Goal: Task Accomplishment & Management: Complete application form

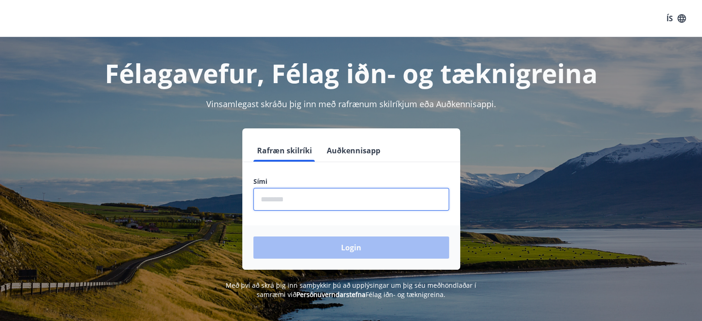
click at [333, 203] on input "phone" at bounding box center [351, 199] width 196 height 23
type input "********"
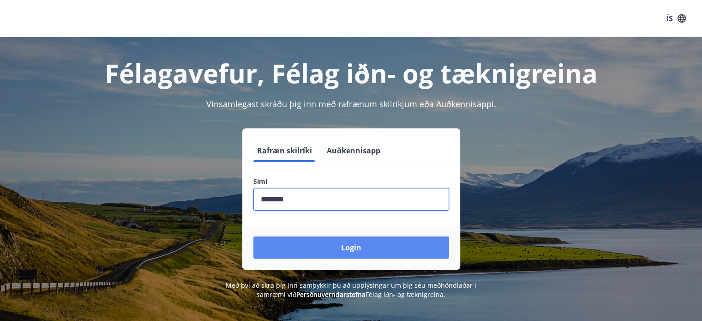
click at [330, 245] on button "Login" at bounding box center [351, 247] width 196 height 22
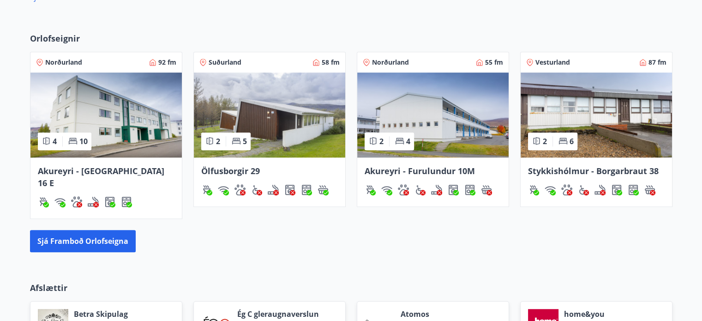
scroll to position [592, 0]
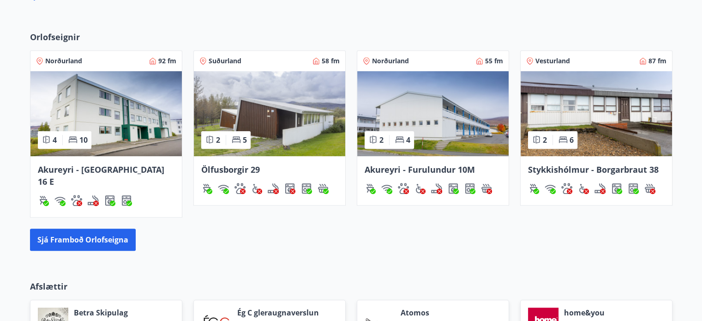
drag, startPoint x: 701, startPoint y: 207, endPoint x: 699, endPoint y: 229, distance: 22.7
click at [699, 229] on div "Orlofseignir Norðurland 92 fm 4 10 Akureyri - Smárahlíð 16 E Suðurland 58 fm 2 …" at bounding box center [351, 140] width 702 height 249
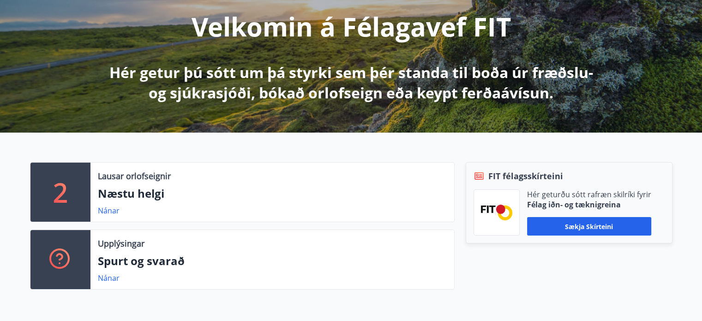
scroll to position [0, 0]
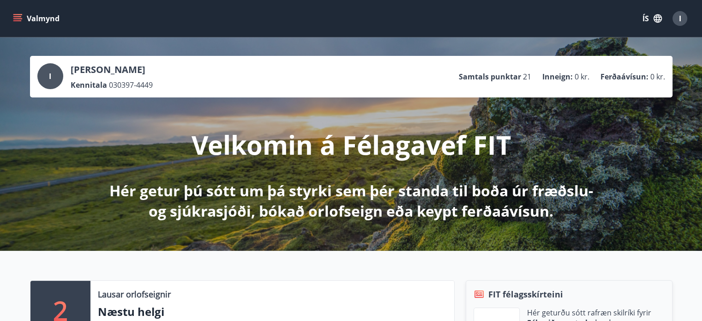
click at [17, 11] on button "Valmynd" at bounding box center [37, 18] width 52 height 17
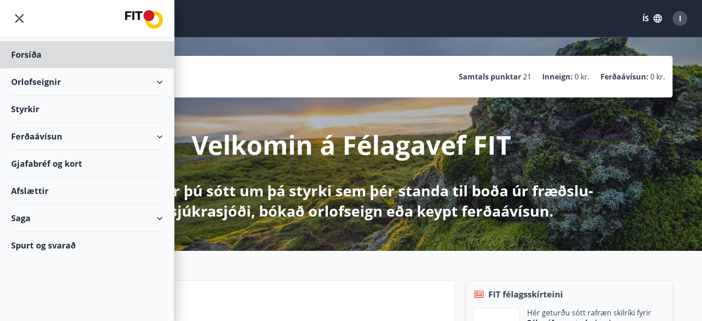
click at [23, 103] on div "Styrkir" at bounding box center [87, 109] width 152 height 27
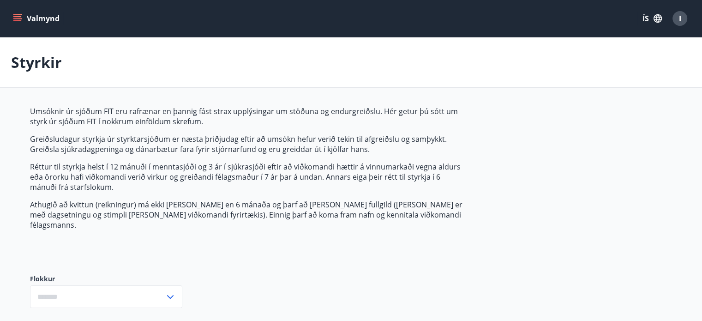
type input "***"
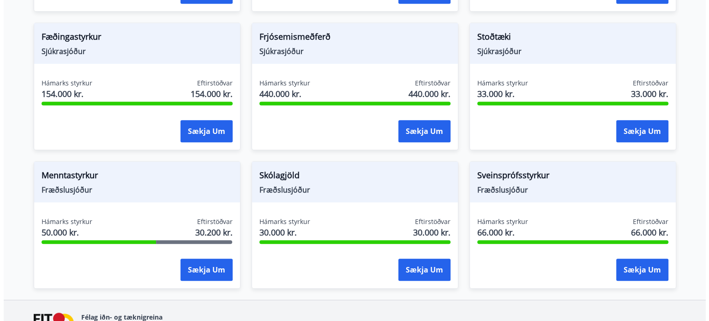
scroll to position [718, 0]
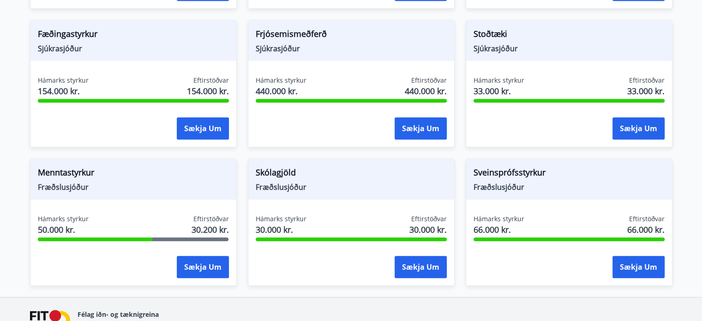
click at [279, 166] on span "Skólagjöld" at bounding box center [351, 174] width 191 height 16
click at [205, 257] on button "Sækja um" at bounding box center [203, 267] width 52 height 22
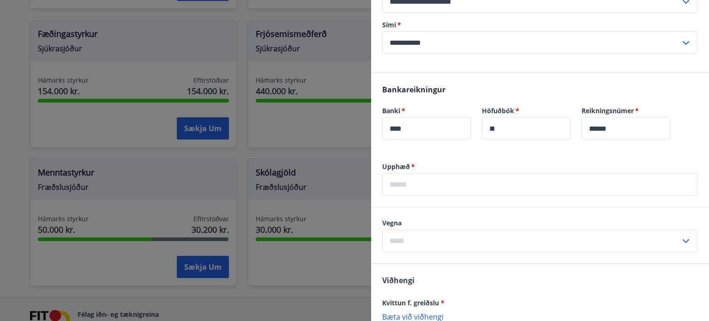
scroll to position [236, 0]
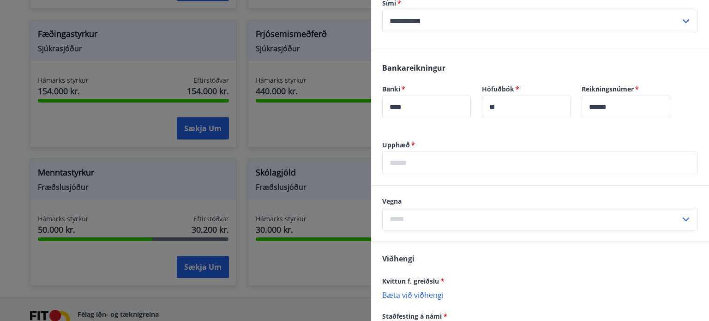
click at [680, 218] on icon at bounding box center [685, 219] width 11 height 11
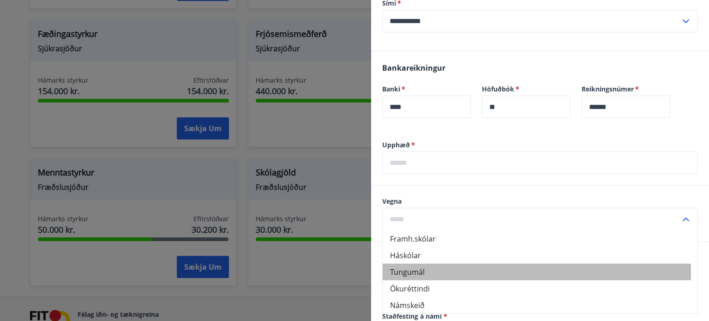
click at [502, 272] on li "Tungumál" at bounding box center [540, 272] width 315 height 17
type input "********"
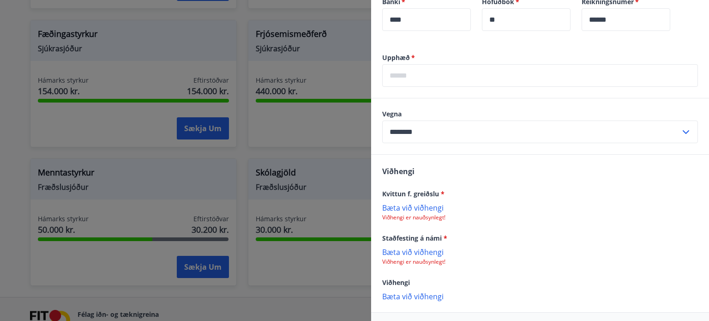
scroll to position [360, 0]
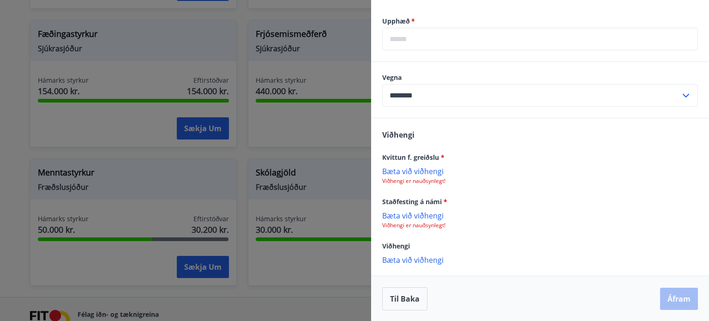
click at [402, 174] on p "Bæta við viðhengi" at bounding box center [540, 170] width 316 height 9
click at [407, 214] on p "Bæta við viðhengi" at bounding box center [540, 215] width 316 height 9
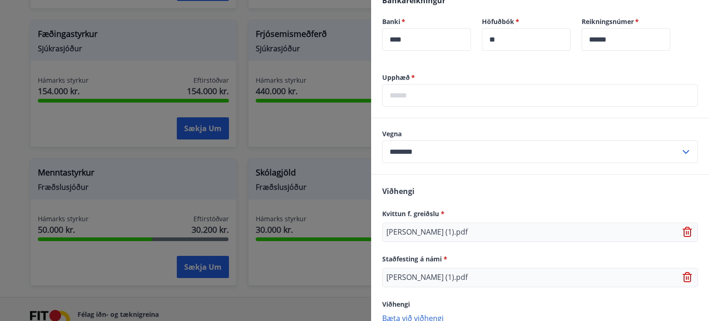
scroll to position [301, 0]
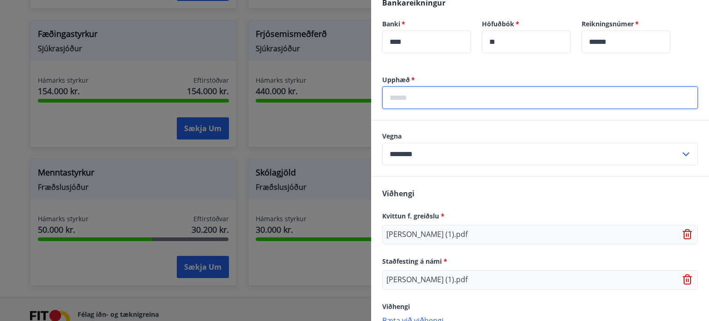
click at [433, 91] on input "text" at bounding box center [540, 97] width 316 height 23
type input "*****"
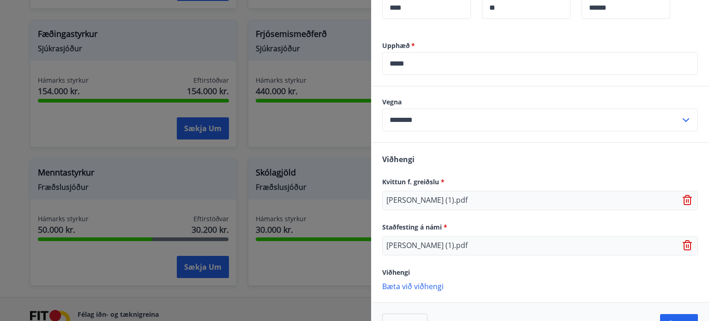
scroll to position [356, 0]
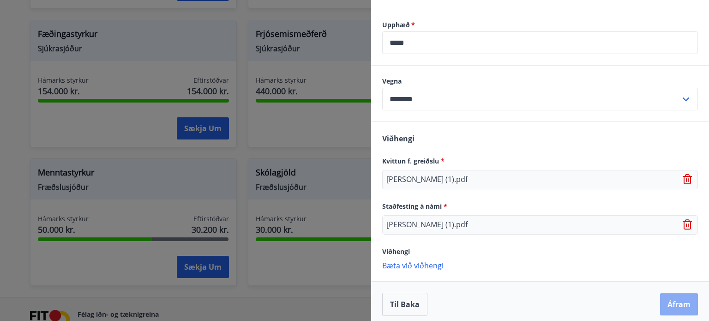
click at [666, 304] on button "Áfram" at bounding box center [679, 304] width 38 height 22
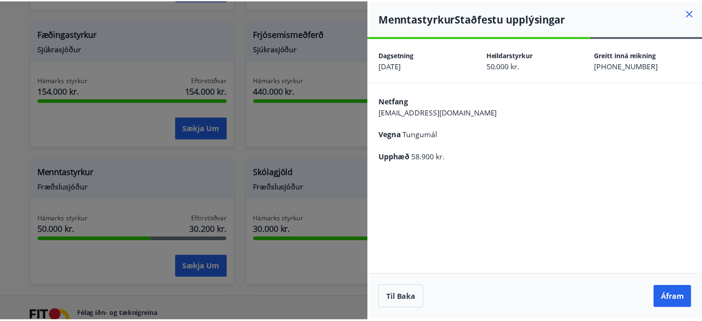
scroll to position [0, 0]
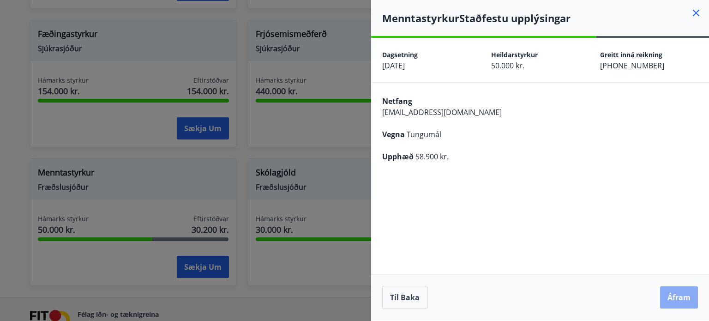
click at [682, 297] on button "Áfram" at bounding box center [679, 297] width 38 height 22
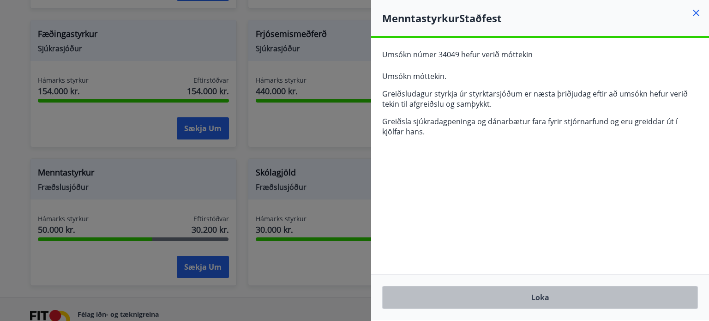
click at [545, 294] on button "Loka" at bounding box center [540, 297] width 316 height 23
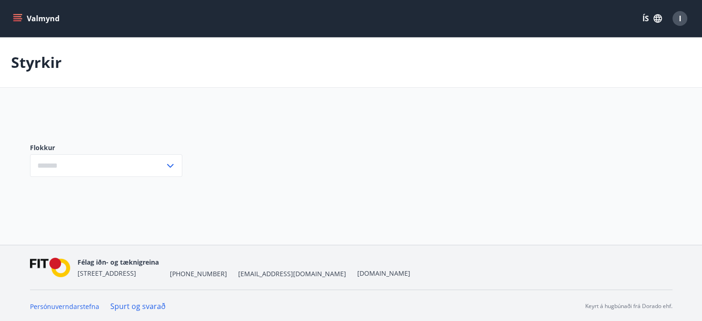
type input "***"
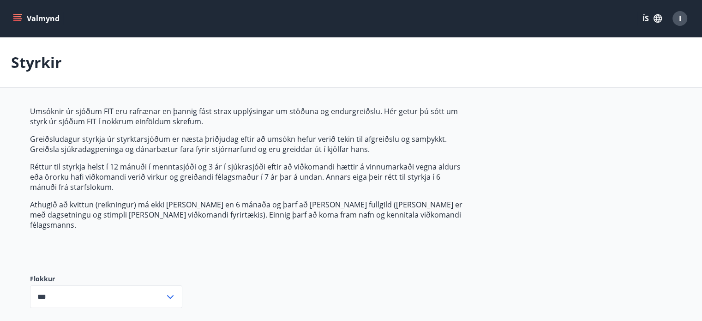
click at [17, 16] on icon "menu" at bounding box center [17, 18] width 9 height 9
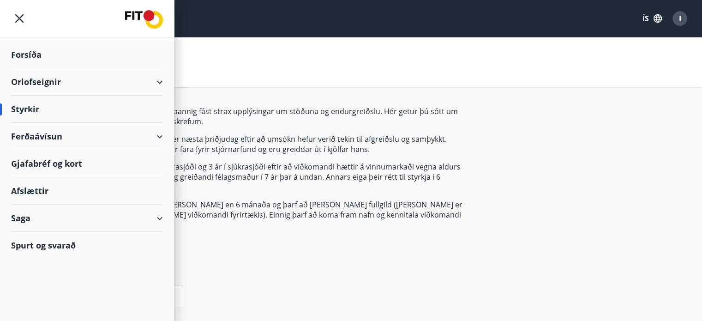
click at [54, 162] on div "Gjafabréf og kort" at bounding box center [87, 163] width 152 height 27
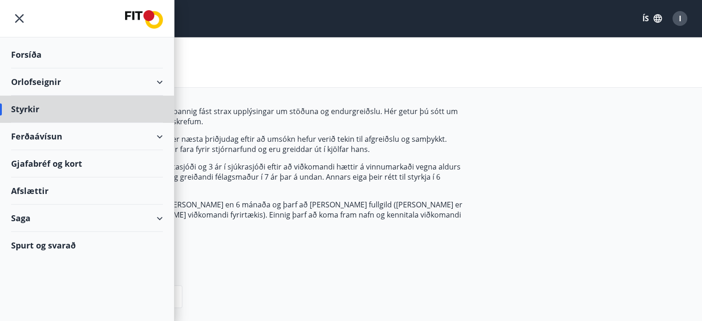
click at [28, 55] on div "Forsíða" at bounding box center [87, 54] width 152 height 27
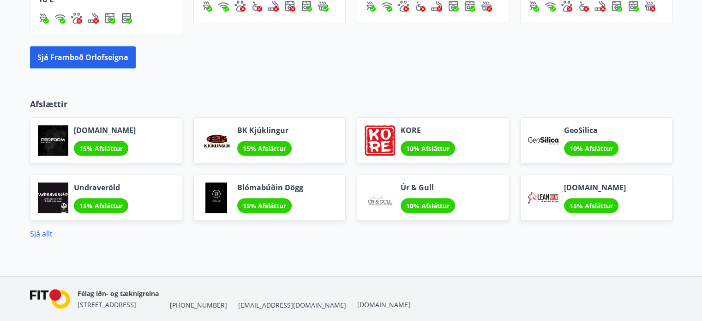
scroll to position [845, 0]
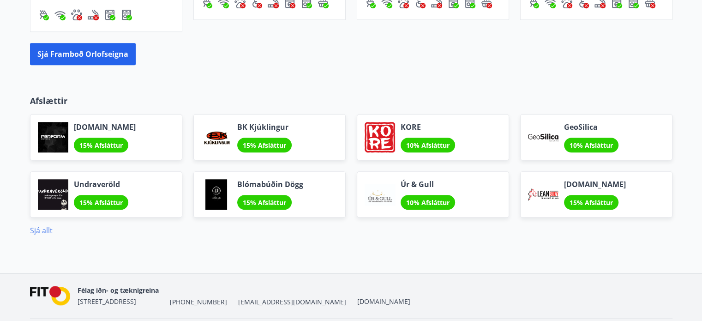
click at [45, 225] on link "Sjá allt" at bounding box center [41, 230] width 23 height 10
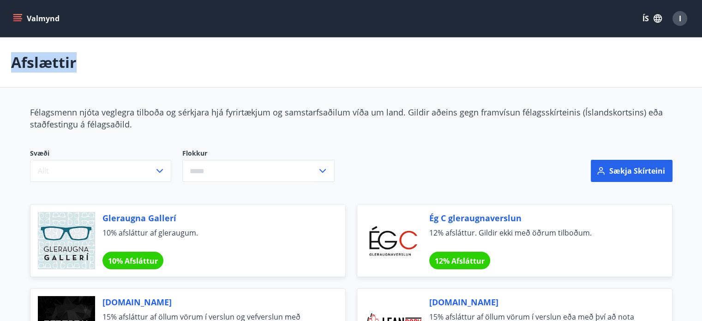
drag, startPoint x: 702, startPoint y: 25, endPoint x: 706, endPoint y: 43, distance: 18.1
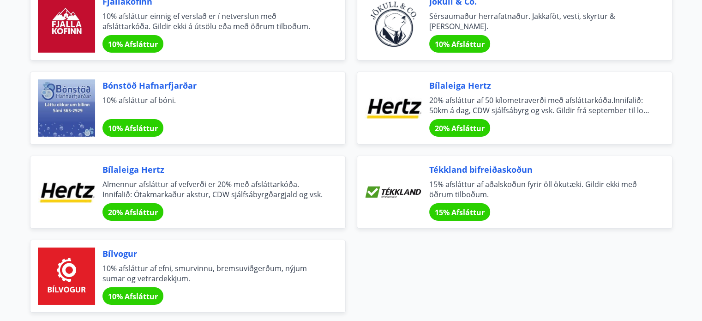
scroll to position [3077, 0]
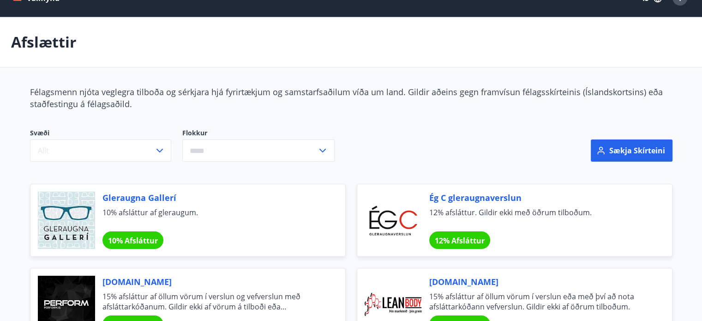
scroll to position [0, 0]
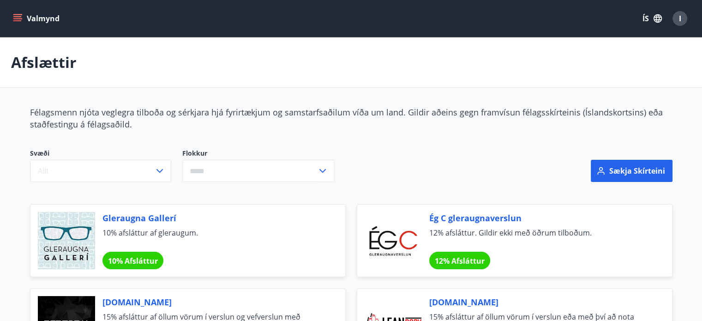
click at [15, 22] on icon "menu" at bounding box center [17, 18] width 9 height 9
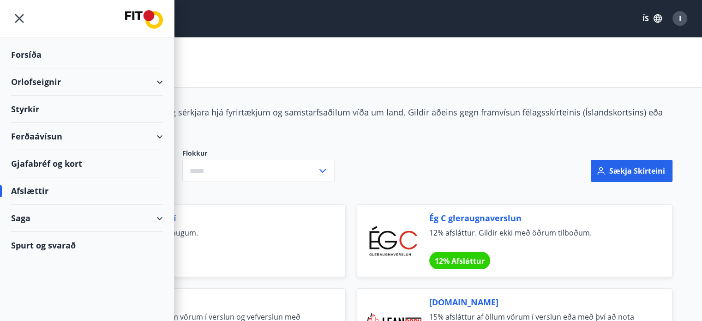
click at [31, 57] on div "Forsíða" at bounding box center [87, 54] width 152 height 27
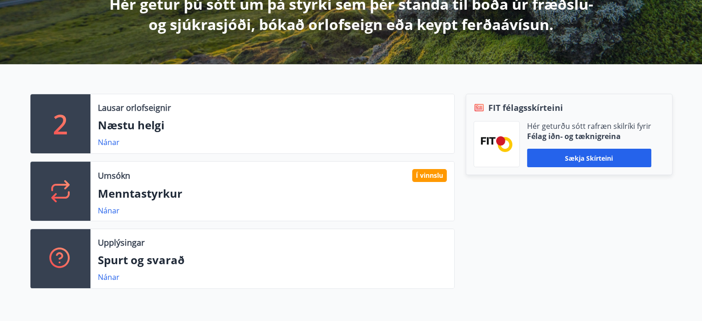
scroll to position [180, 0]
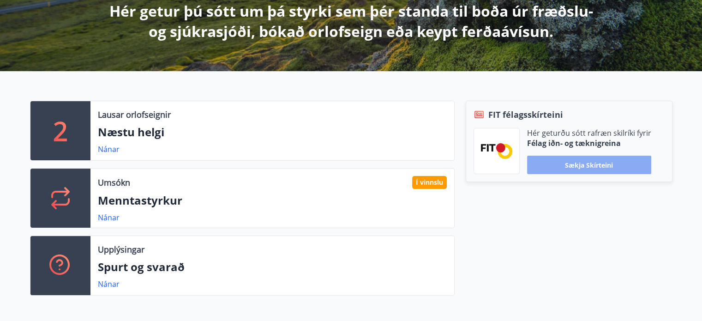
click at [622, 156] on button "Sækja skírteini" at bounding box center [589, 165] width 124 height 18
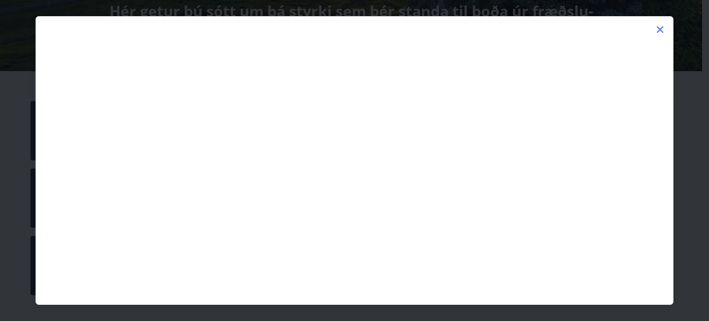
click at [657, 32] on icon at bounding box center [660, 29] width 6 height 6
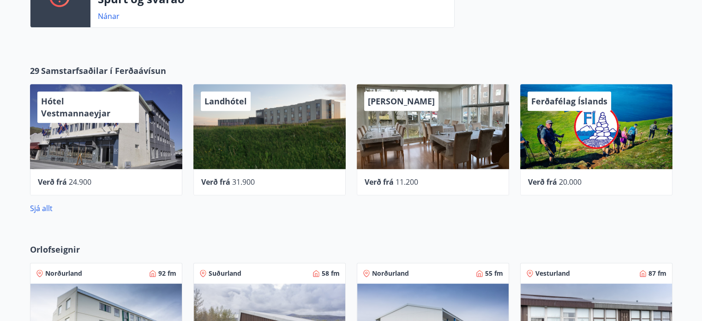
scroll to position [457, 0]
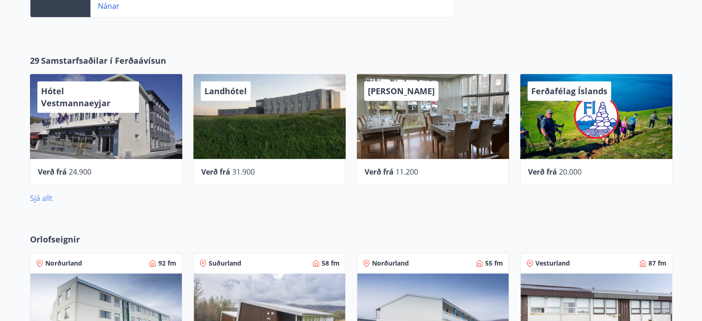
click at [48, 200] on link "Sjá allt" at bounding box center [41, 198] width 23 height 10
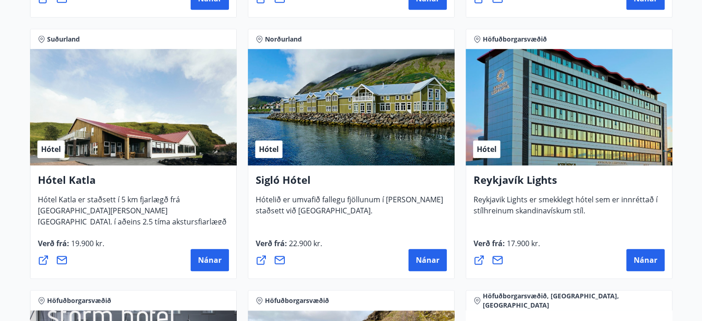
scroll to position [475, 0]
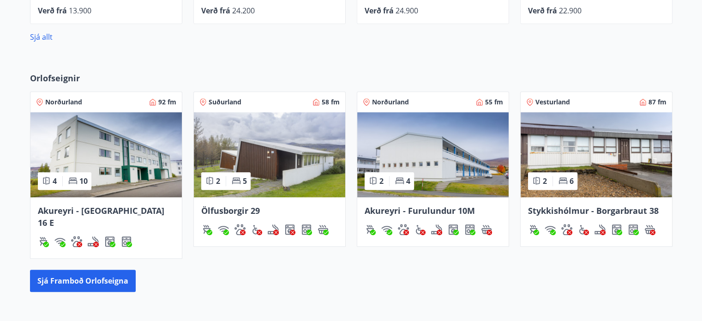
scroll to position [629, 0]
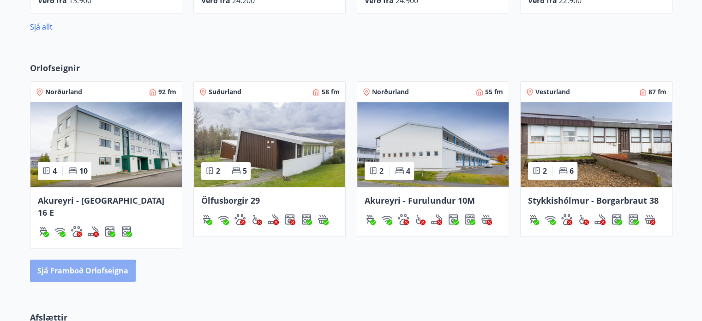
click at [62, 262] on button "Sjá framboð orlofseigna" at bounding box center [83, 270] width 106 height 22
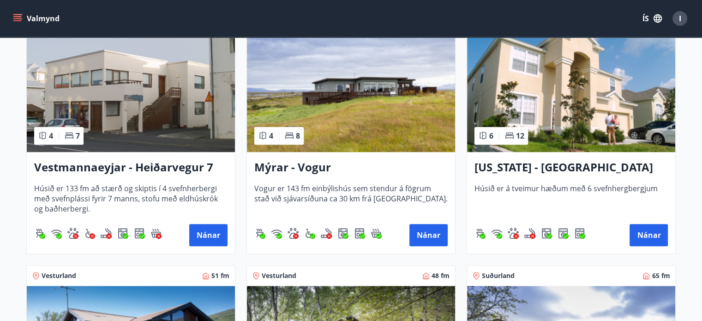
scroll to position [944, 0]
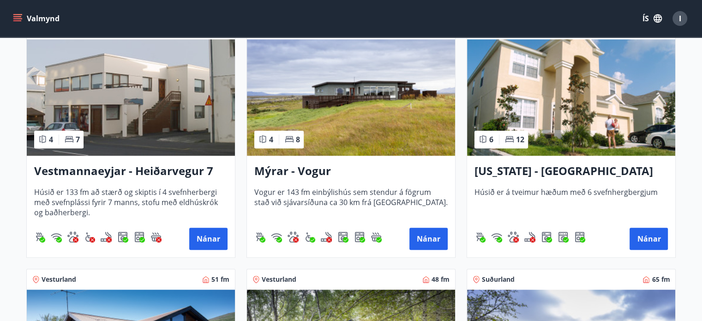
click at [624, 95] on img at bounding box center [571, 97] width 208 height 116
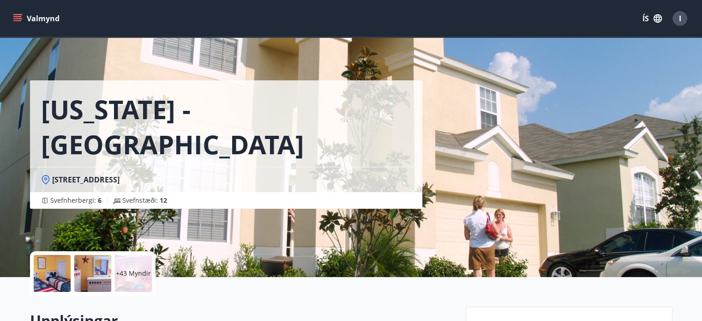
click at [129, 269] on p "+43 Myndir" at bounding box center [133, 273] width 35 height 9
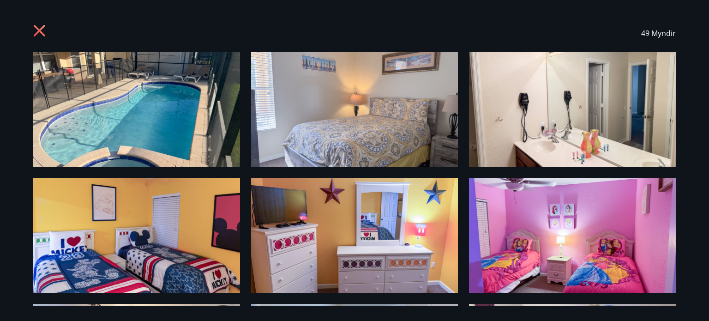
click at [33, 35] on icon at bounding box center [40, 31] width 15 height 15
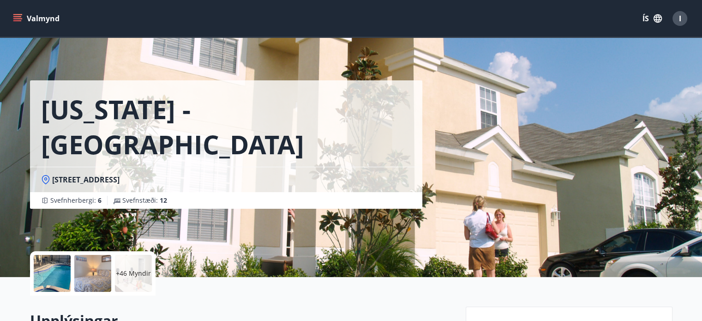
click at [500, 116] on div "[US_STATE] - [GEOGRAPHIC_DATA] [STREET_ADDRESS], [GEOGRAPHIC_DATA] : 6 Svefnstæ…" at bounding box center [351, 138] width 643 height 277
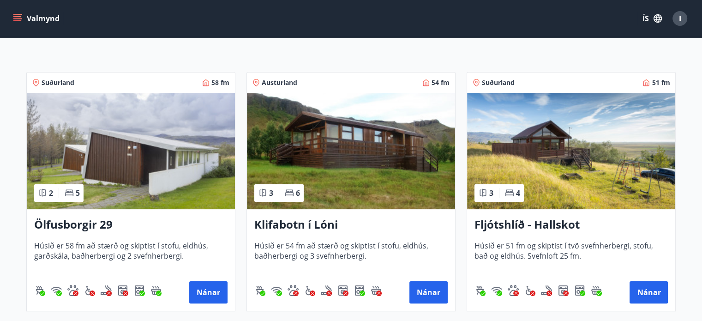
scroll to position [88, 0]
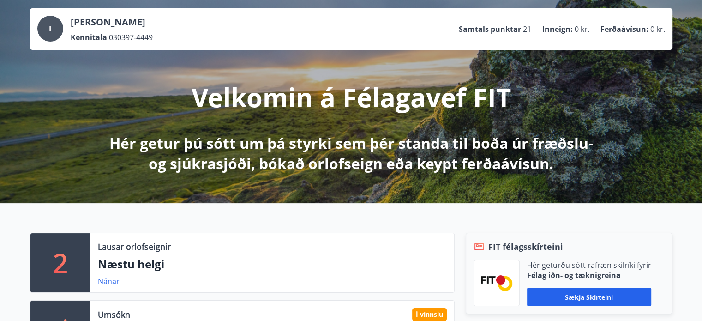
scroll to position [23, 0]
